Goal: Navigation & Orientation: Find specific page/section

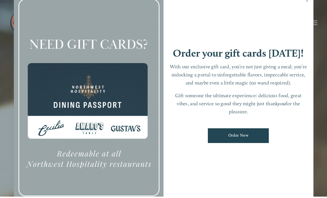
scroll to position [12, 0]
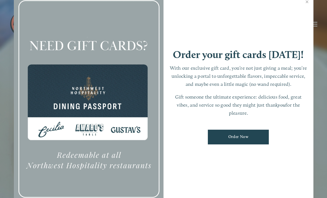
click at [304, 1] on link "Close" at bounding box center [307, 3] width 11 height 16
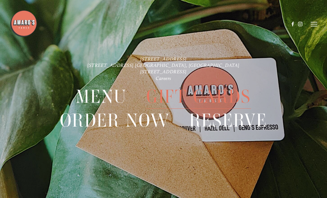
click at [317, 21] on header "Menu Order Now Visit Gallery 0" at bounding box center [164, 24] width 308 height 48
click at [313, 25] on icon at bounding box center [314, 24] width 7 height 5
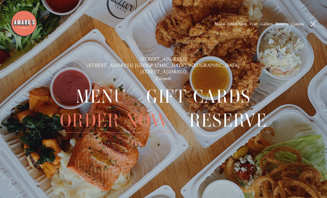
click at [316, 25] on icon at bounding box center [313, 24] width 5 height 5
click at [314, 24] on icon at bounding box center [314, 24] width 7 height 5
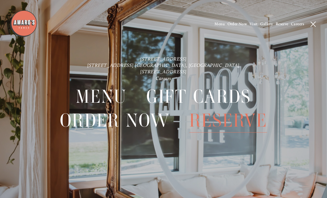
click at [219, 26] on span "Menu" at bounding box center [220, 24] width 10 height 5
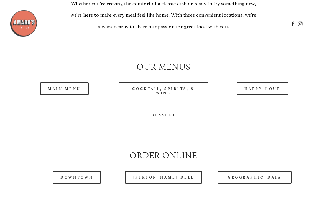
scroll to position [421, 0]
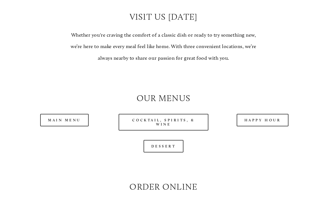
click at [50, 127] on link "Main Menu" at bounding box center [64, 120] width 49 height 12
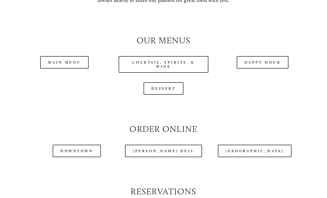
scroll to position [484, 0]
click at [162, 157] on link "[PERSON_NAME] Dell" at bounding box center [163, 151] width 77 height 12
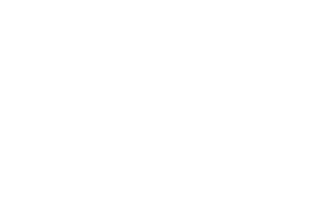
scroll to position [12, 0]
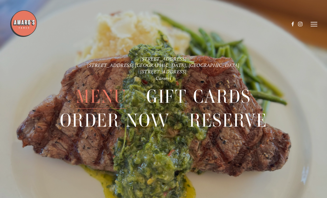
click at [105, 97] on span "Menu" at bounding box center [101, 97] width 51 height 24
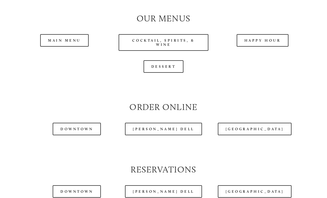
scroll to position [506, 0]
click at [71, 42] on link "Main Menu" at bounding box center [64, 40] width 49 height 12
